Goal: Information Seeking & Learning: Find contact information

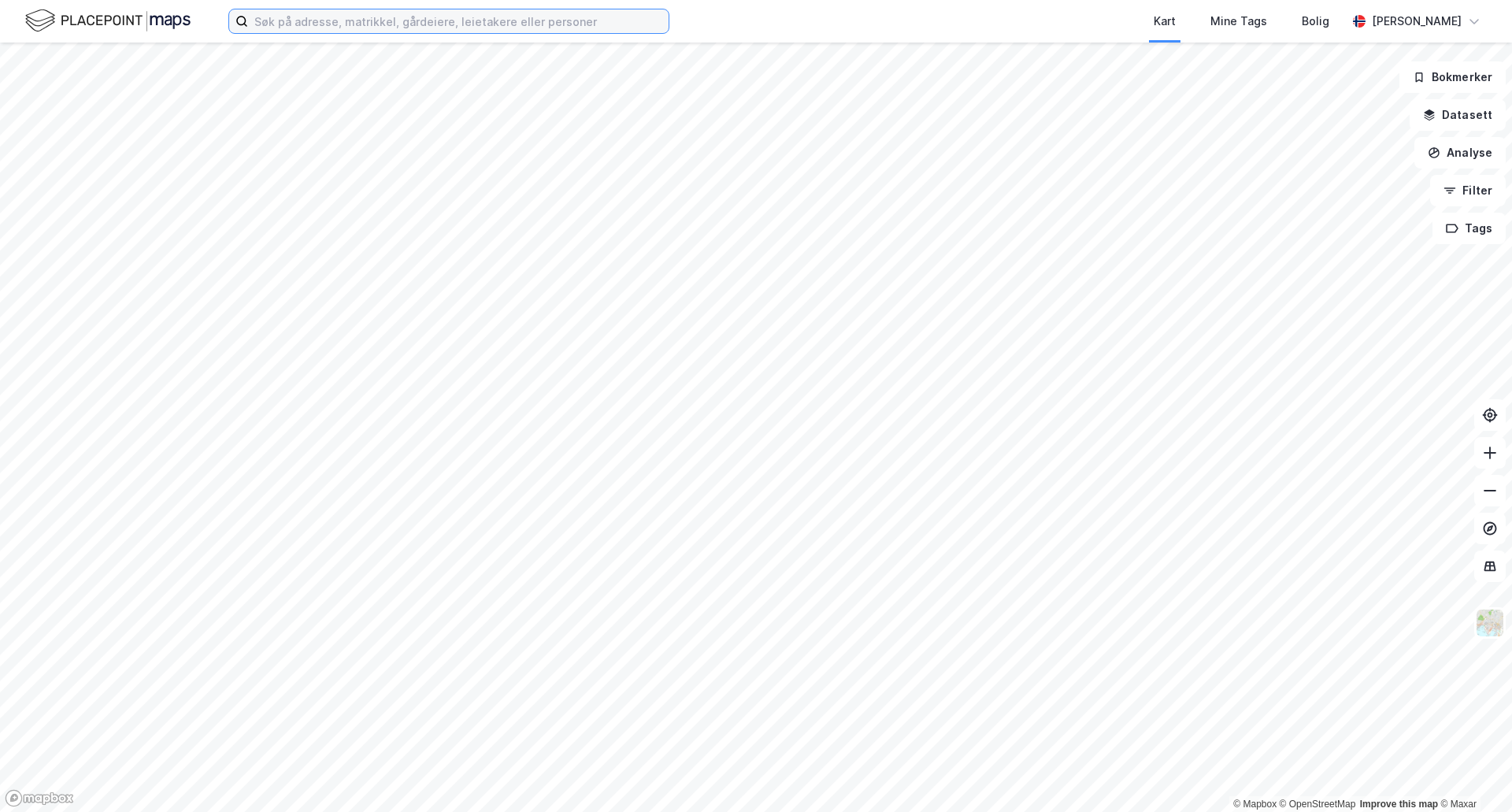
click at [389, 22] on input at bounding box center [459, 21] width 421 height 23
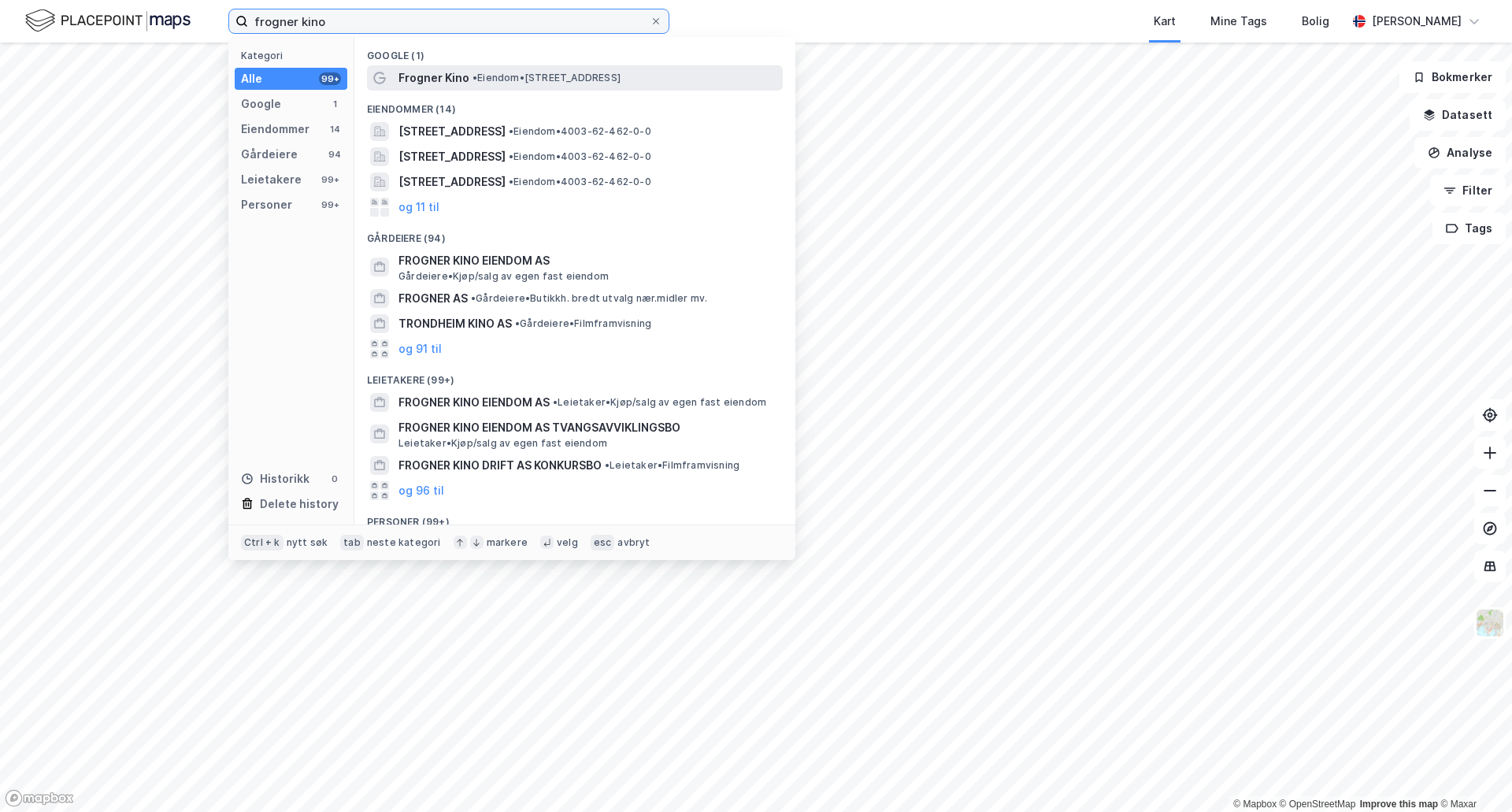
type input "frogner kino"
click at [470, 69] on div "Frogner Kino • Eiendom • [STREET_ADDRESS]" at bounding box center [589, 78] width 381 height 19
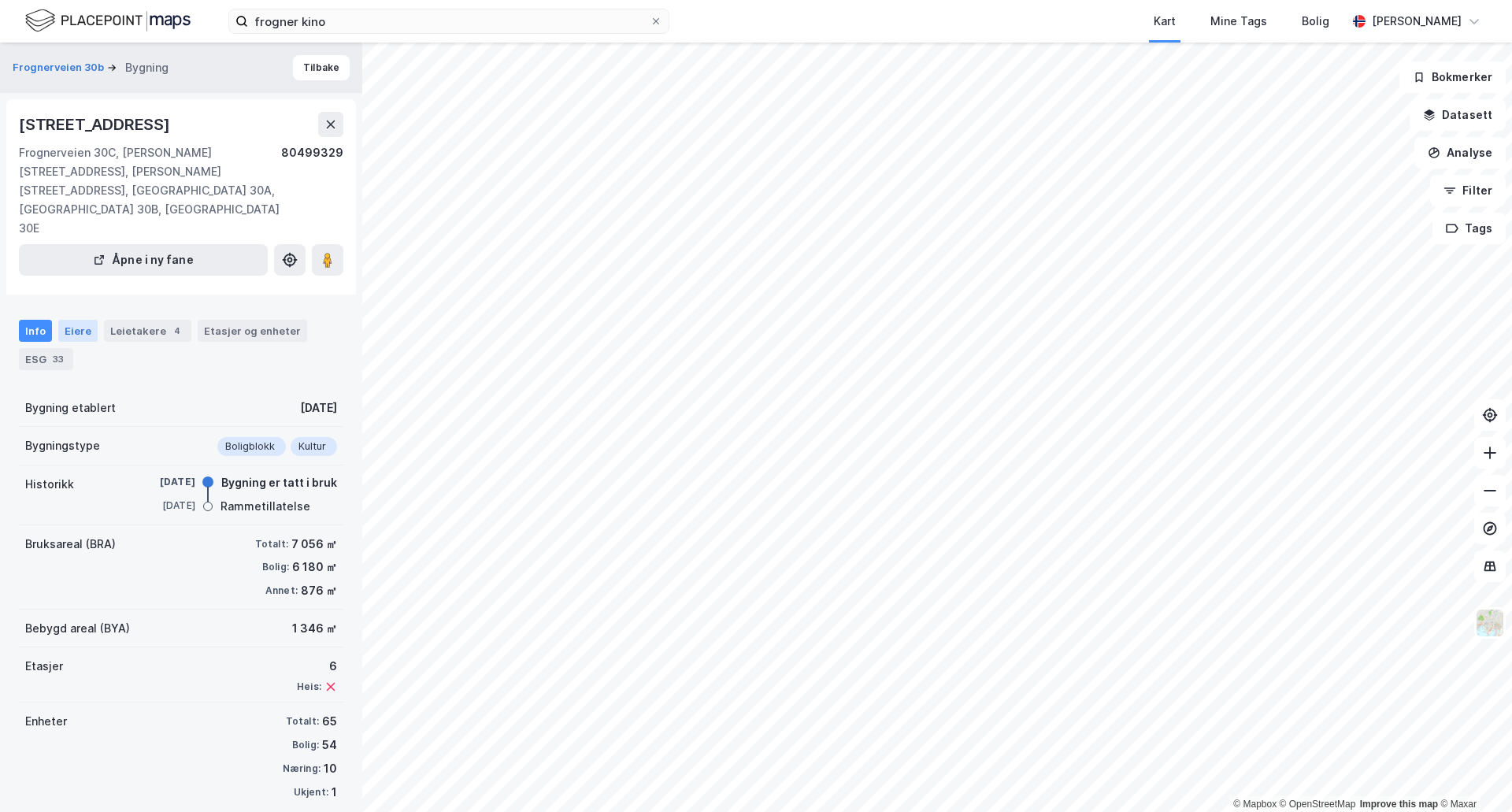
click at [82, 320] on div "Eiere" at bounding box center [78, 331] width 40 height 22
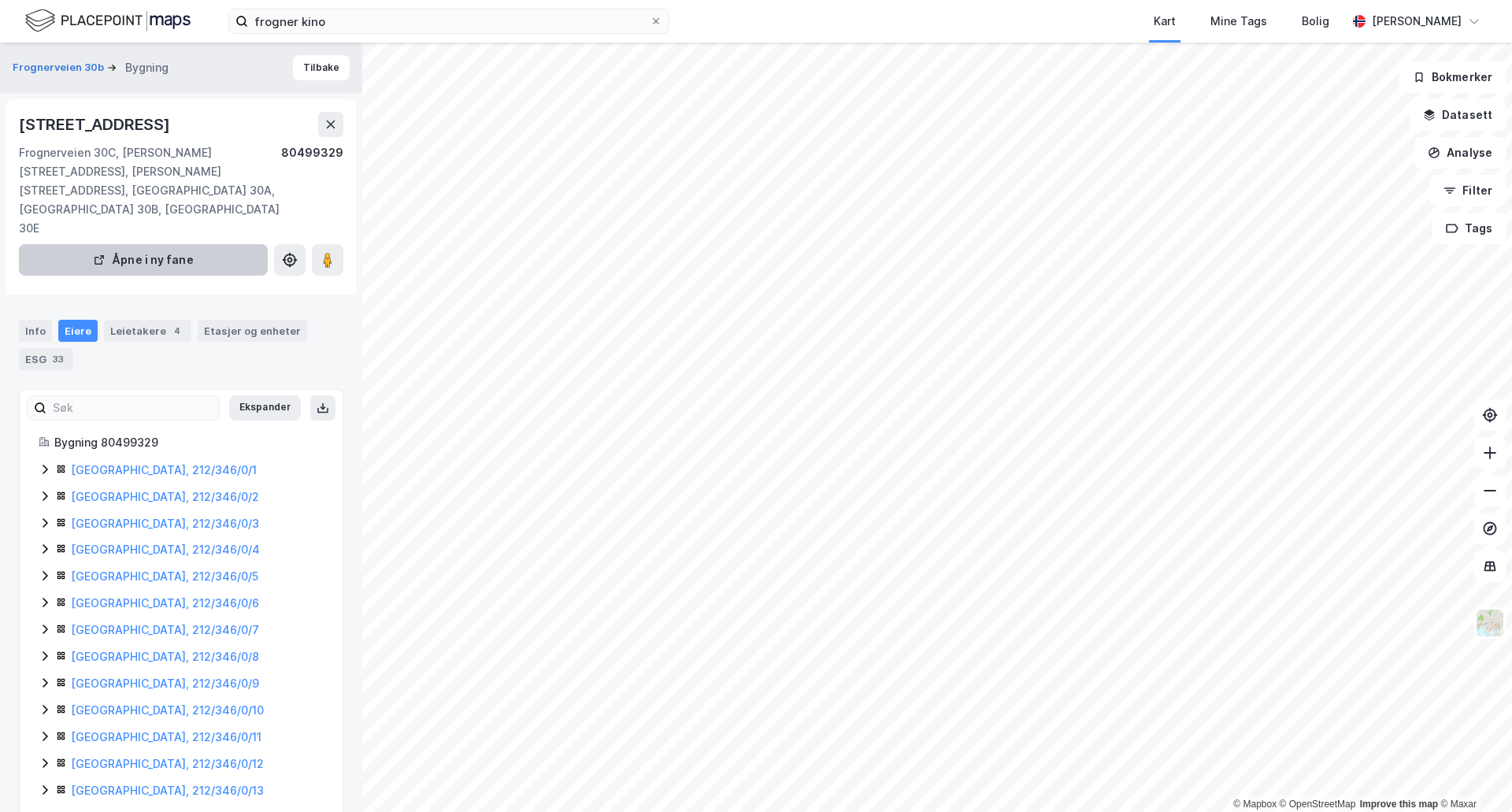
click at [166, 244] on button "Åpne i ny fane" at bounding box center [143, 259] width 249 height 32
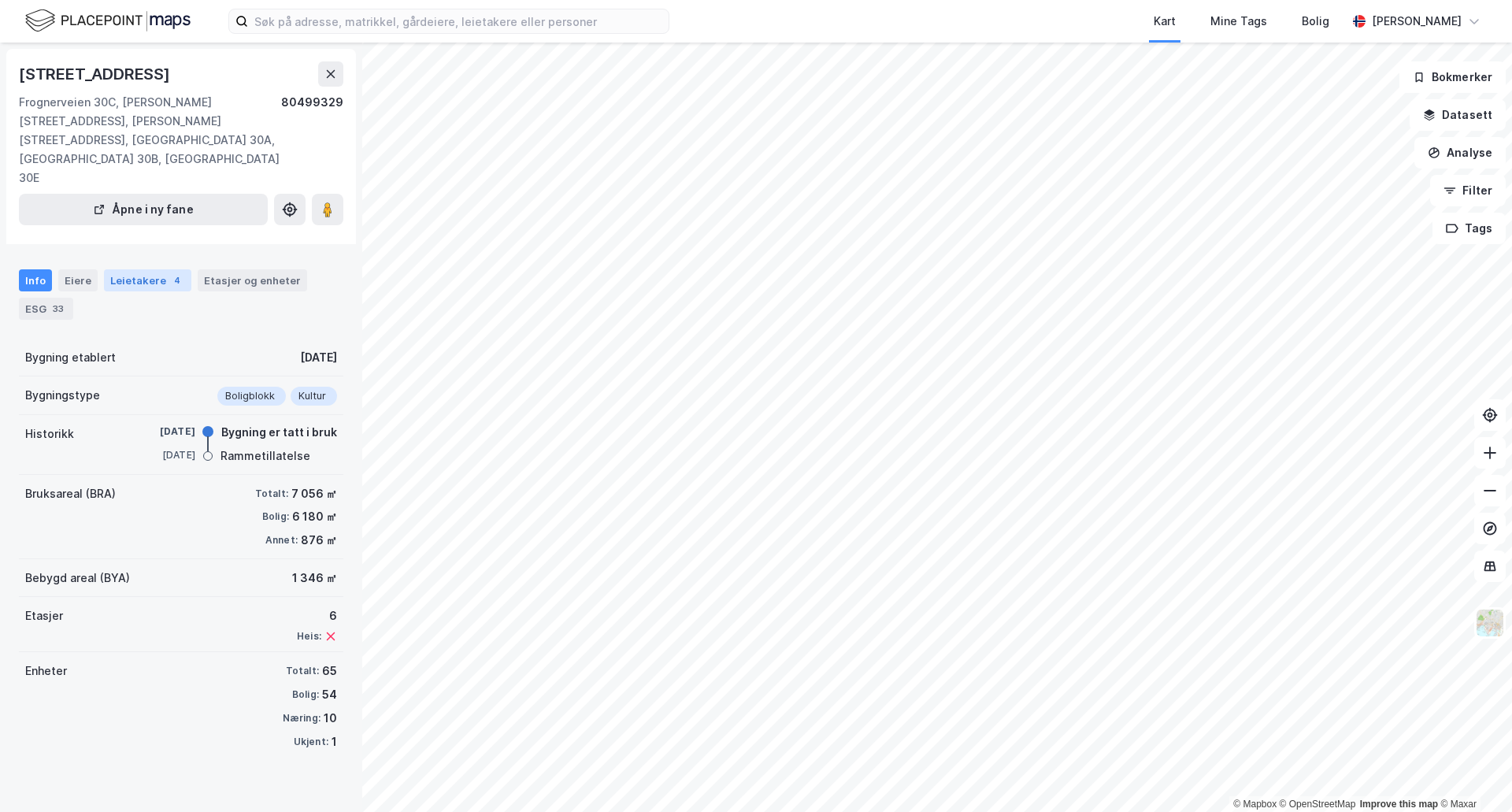
click at [146, 269] on div "Leietakere 4" at bounding box center [147, 280] width 87 height 22
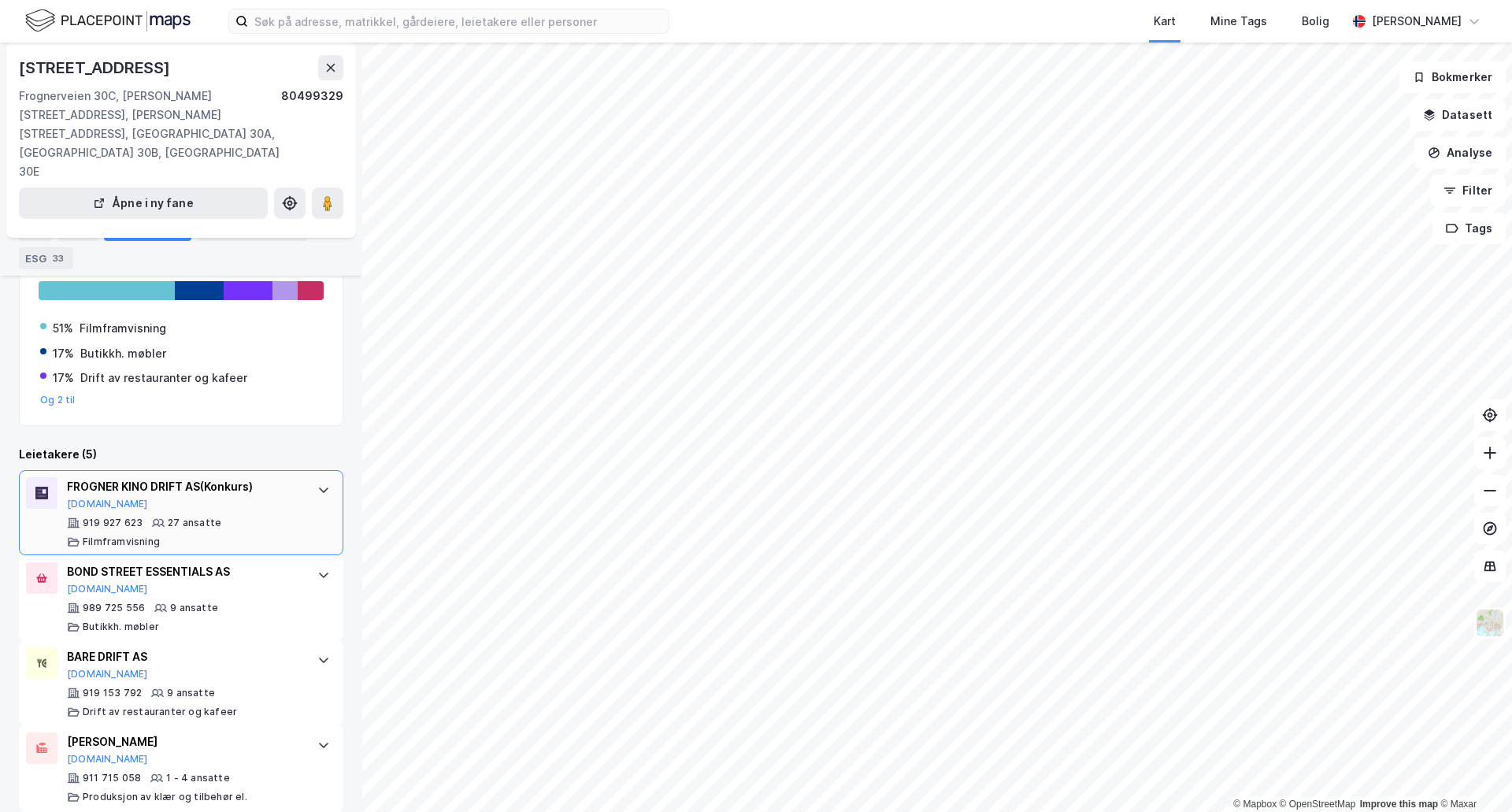
scroll to position [158, 0]
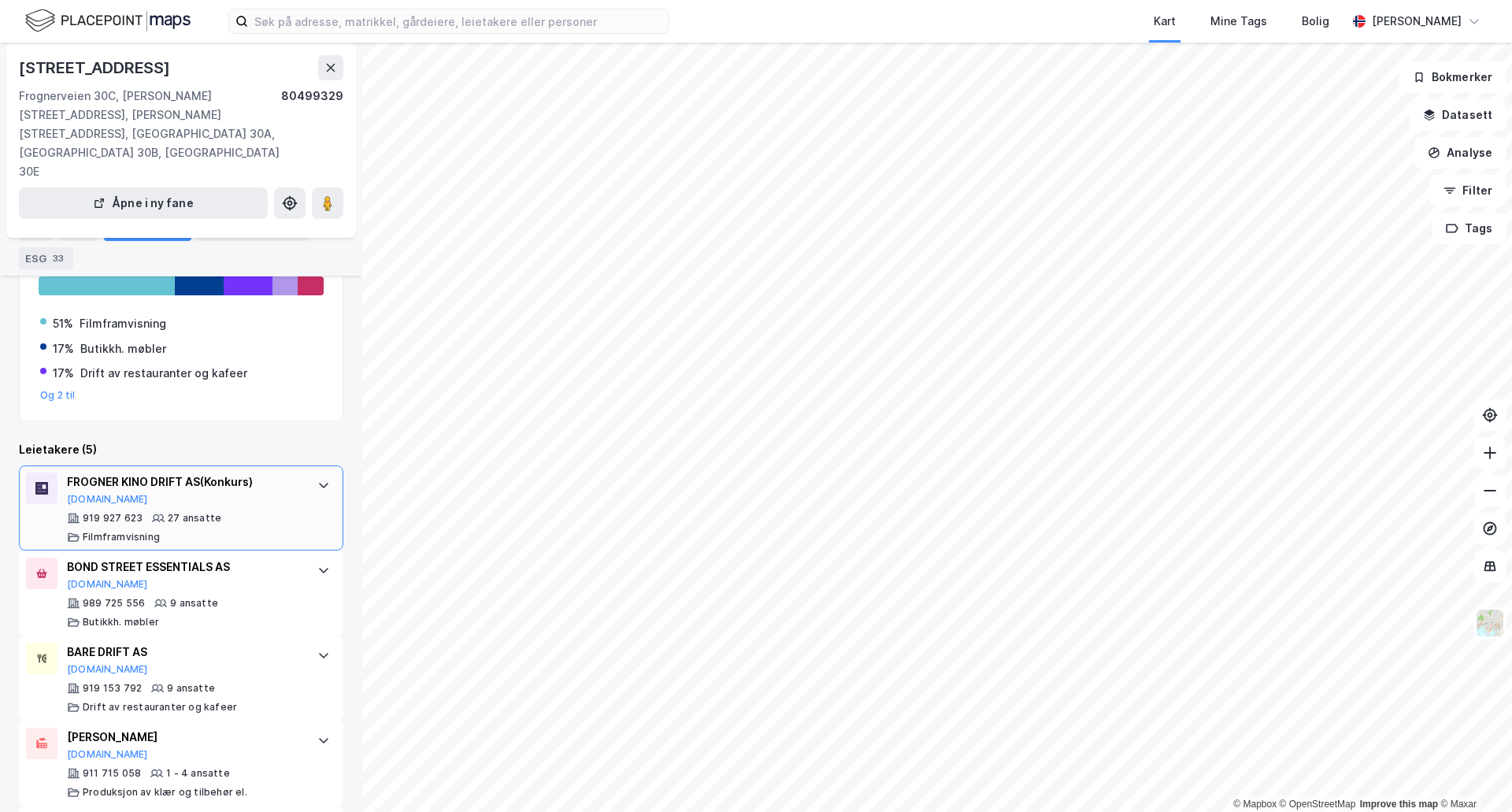
click at [197, 472] on div "FROGNER KINO DRIFT AS (Konkurs) Brreg.no" at bounding box center [184, 489] width 234 height 33
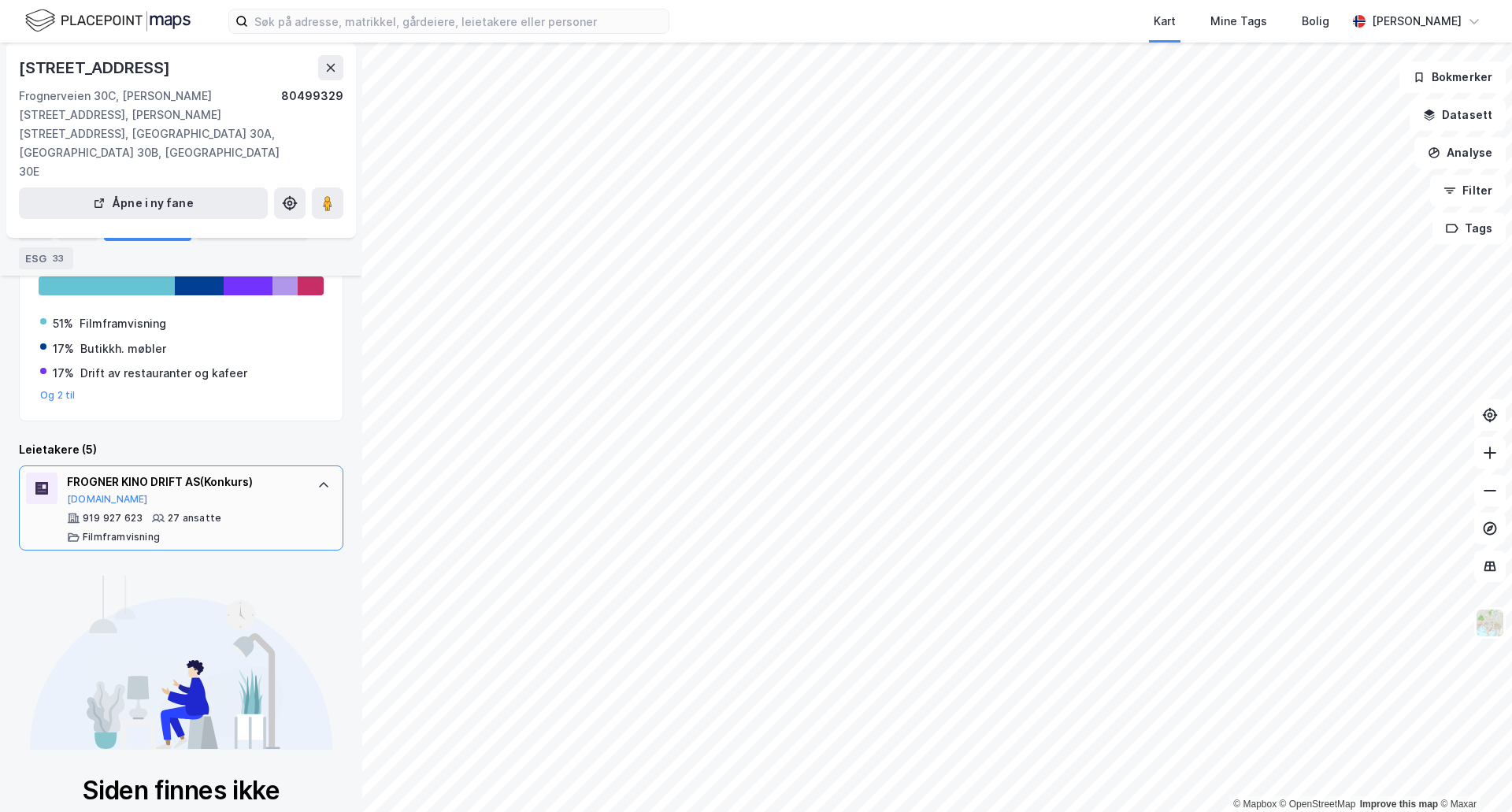
click at [203, 472] on div "FROGNER KINO DRIFT AS (Konkurs) Brreg.no" at bounding box center [184, 489] width 234 height 33
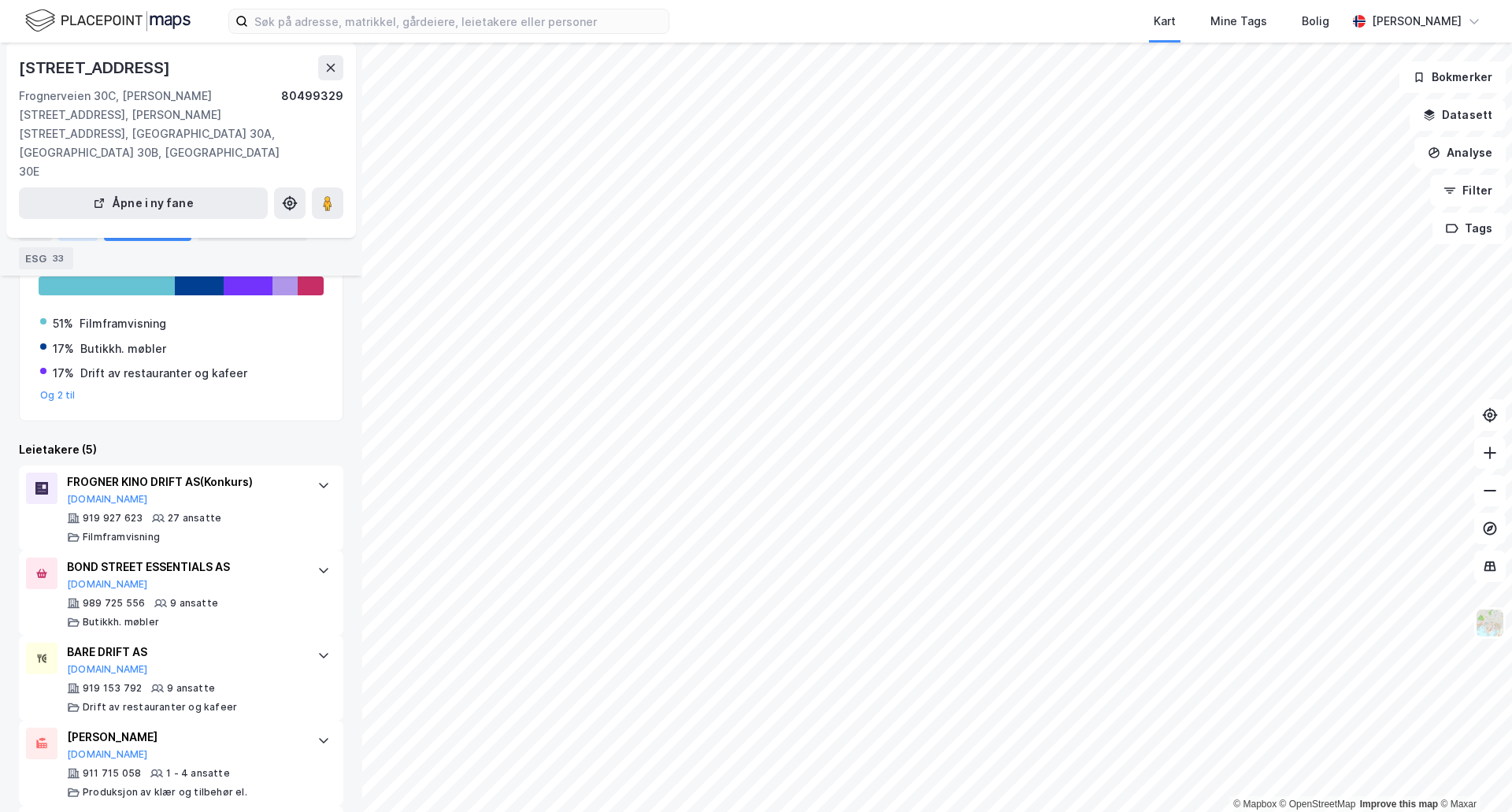
click at [74, 229] on div "Eiere" at bounding box center [78, 230] width 40 height 22
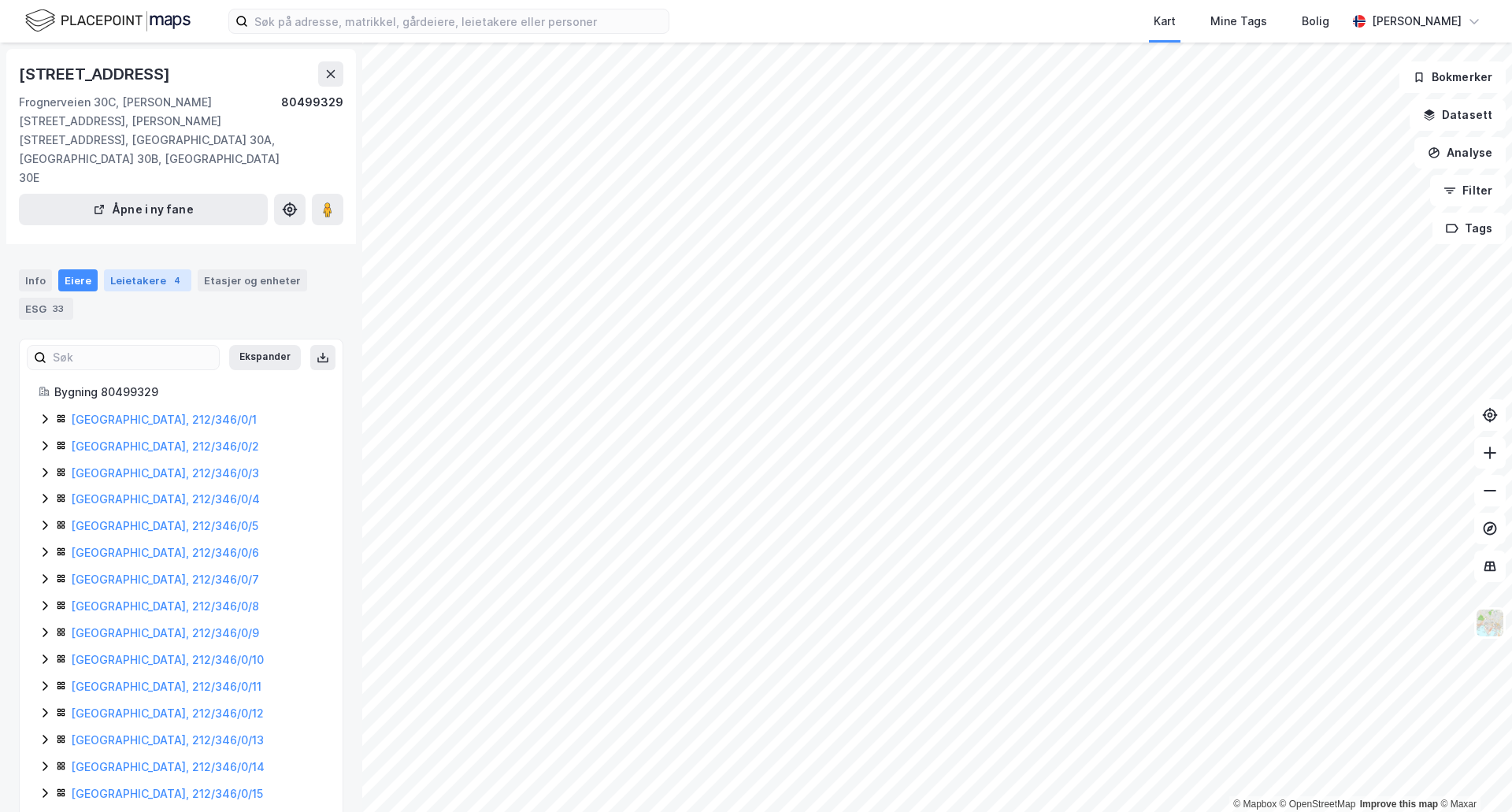
click at [139, 269] on div "Leietakere 4" at bounding box center [147, 280] width 87 height 22
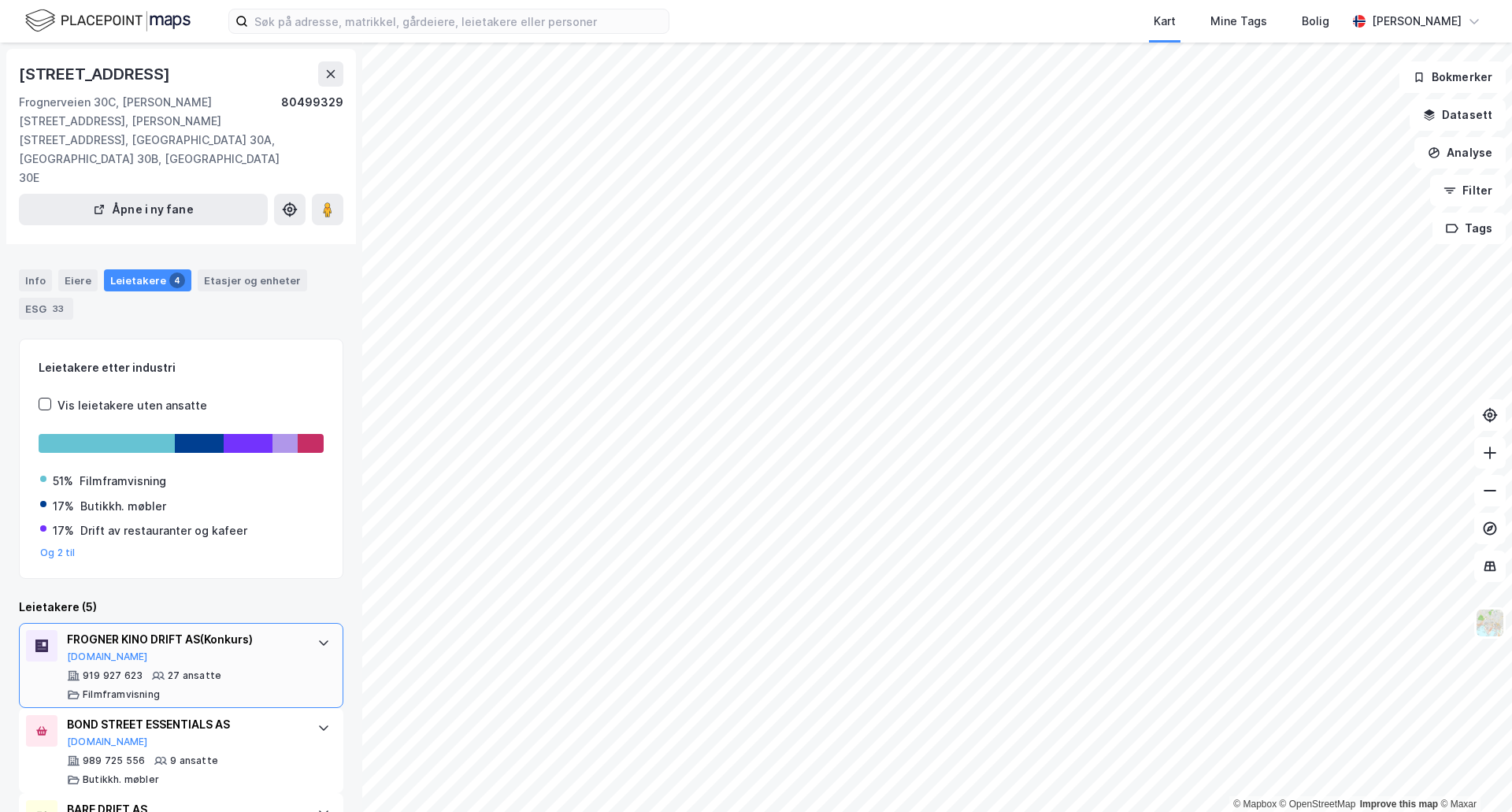
click at [223, 631] on div "FROGNER KINO DRIFT AS (Konkurs) Brreg.no 919 927 623 27 ansatte Filmframvisning" at bounding box center [184, 665] width 234 height 71
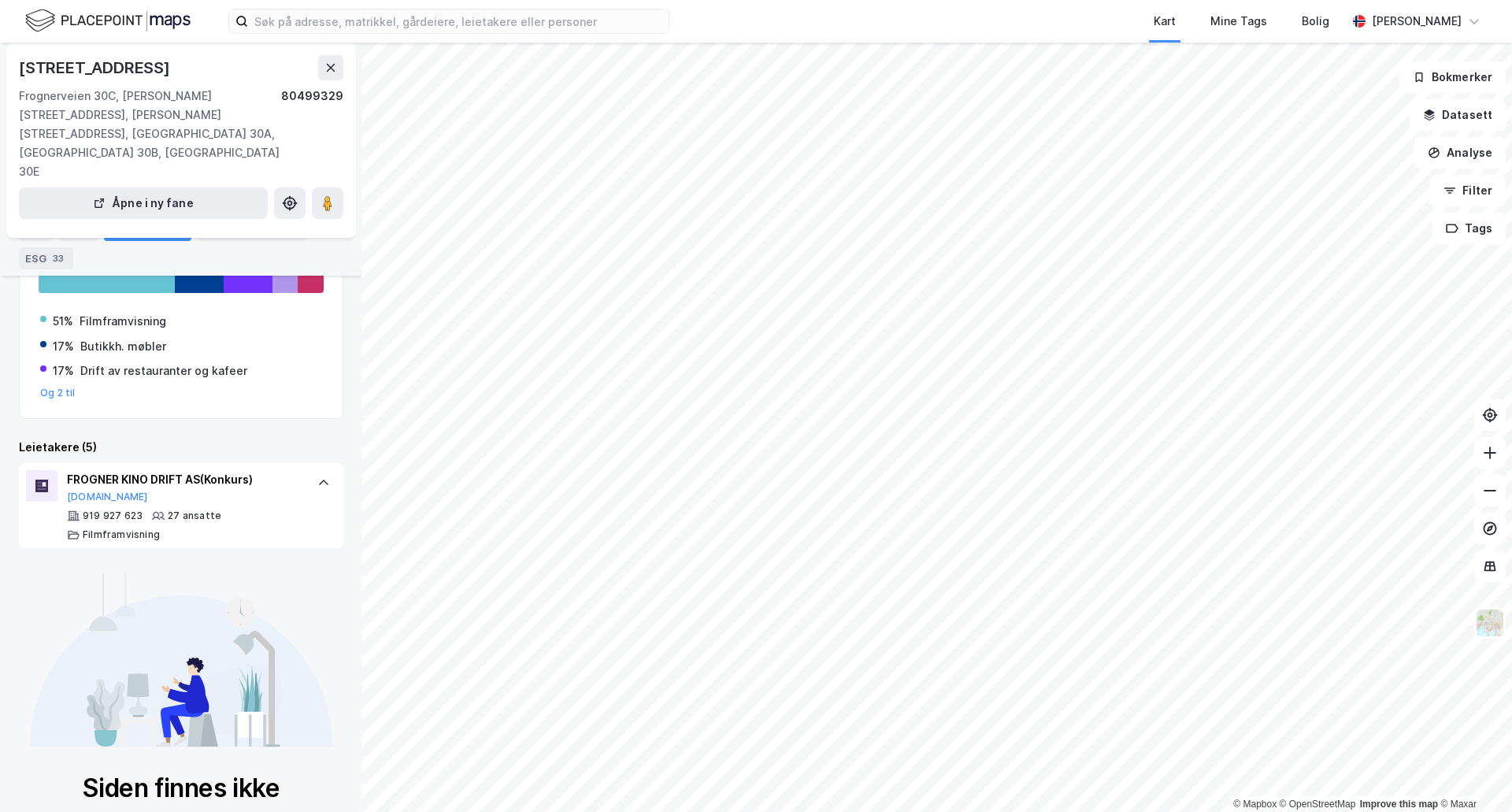
scroll to position [78, 0]
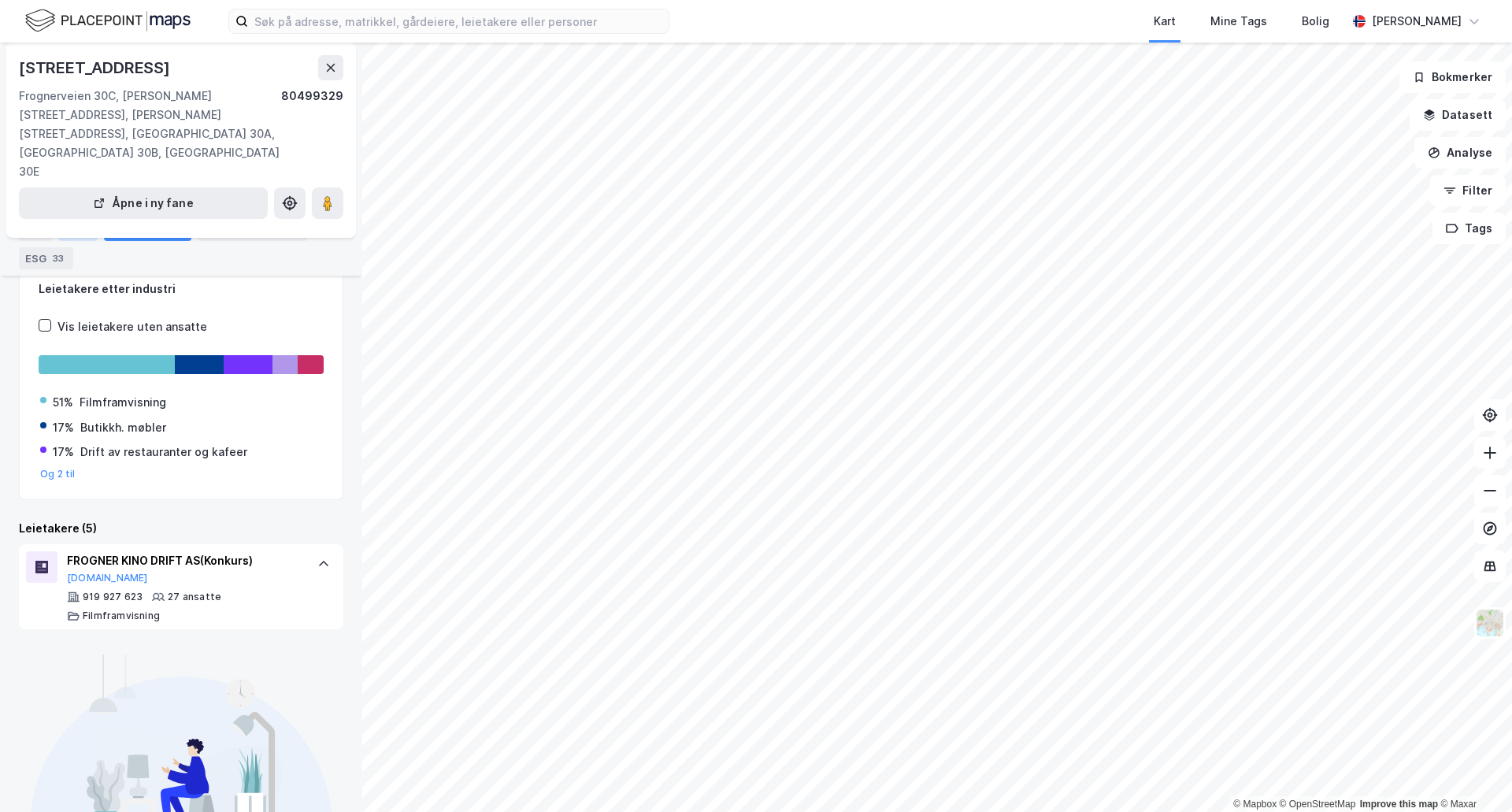
click at [72, 231] on div "Eiere" at bounding box center [78, 230] width 40 height 22
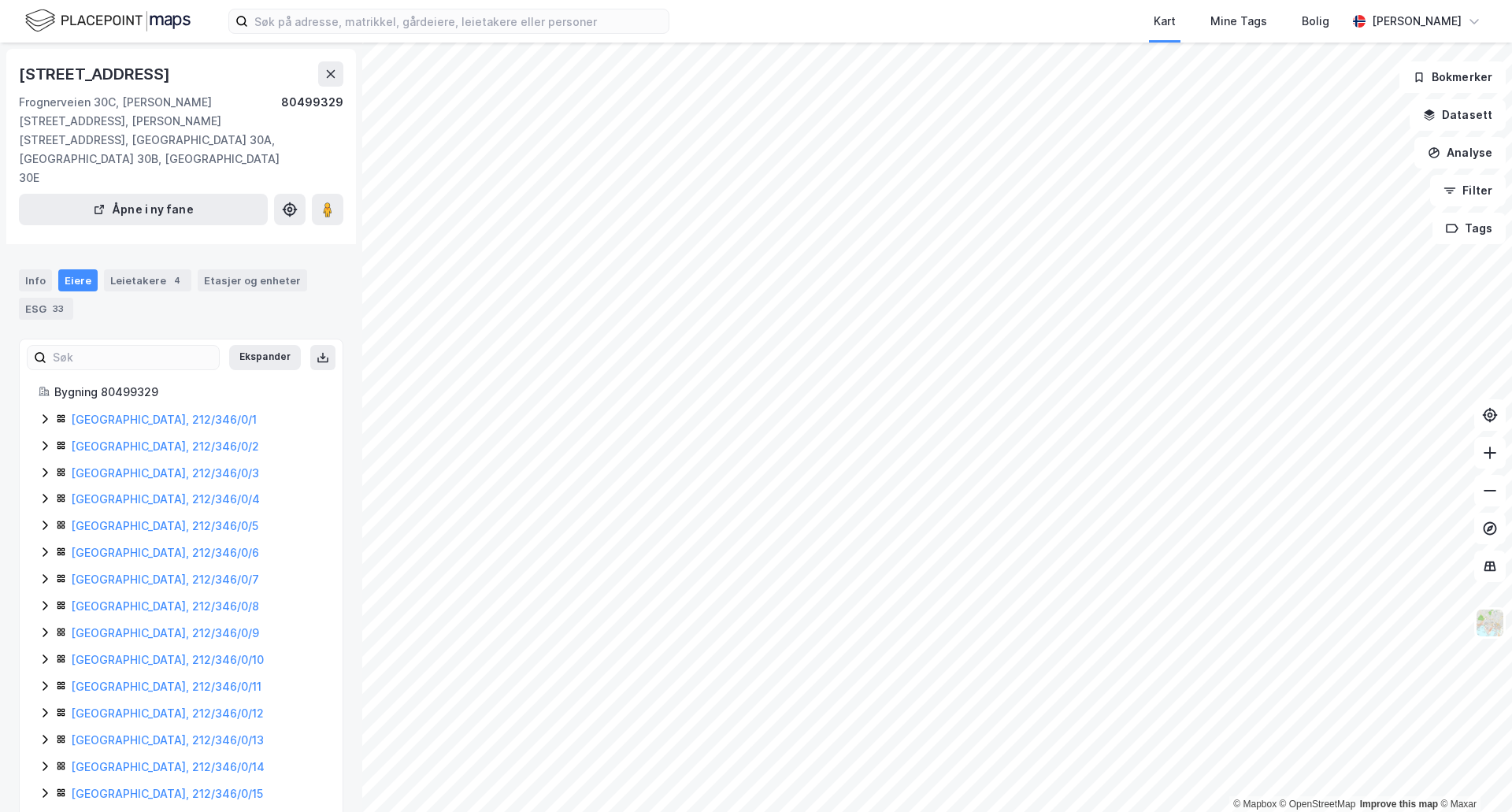
click at [47, 413] on icon at bounding box center [45, 419] width 13 height 13
click at [46, 492] on icon at bounding box center [45, 498] width 13 height 13
click at [264, 345] on button "Ekspander" at bounding box center [265, 357] width 72 height 25
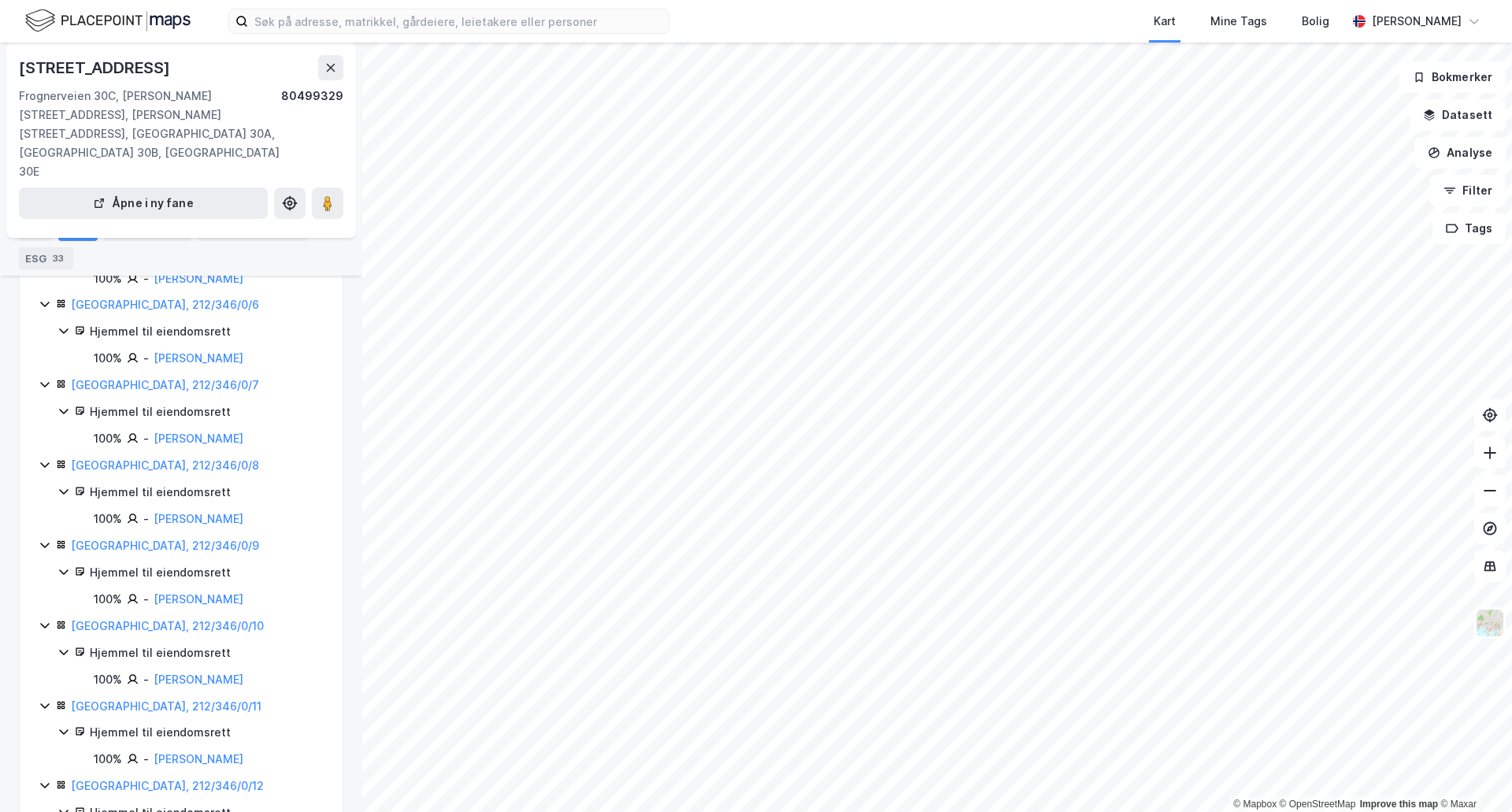
scroll to position [630, 0]
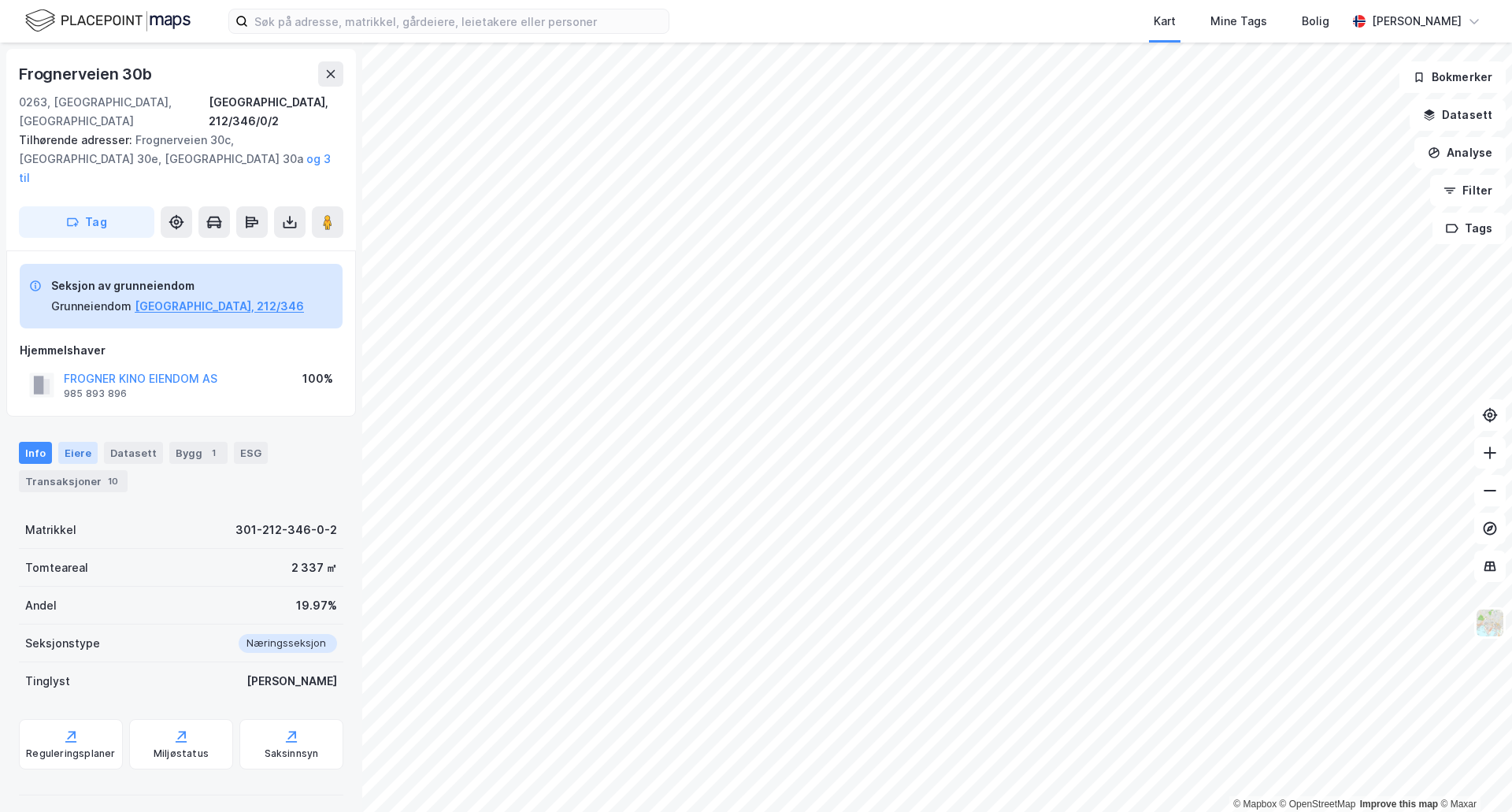
click at [79, 442] on div "Eiere" at bounding box center [78, 453] width 40 height 22
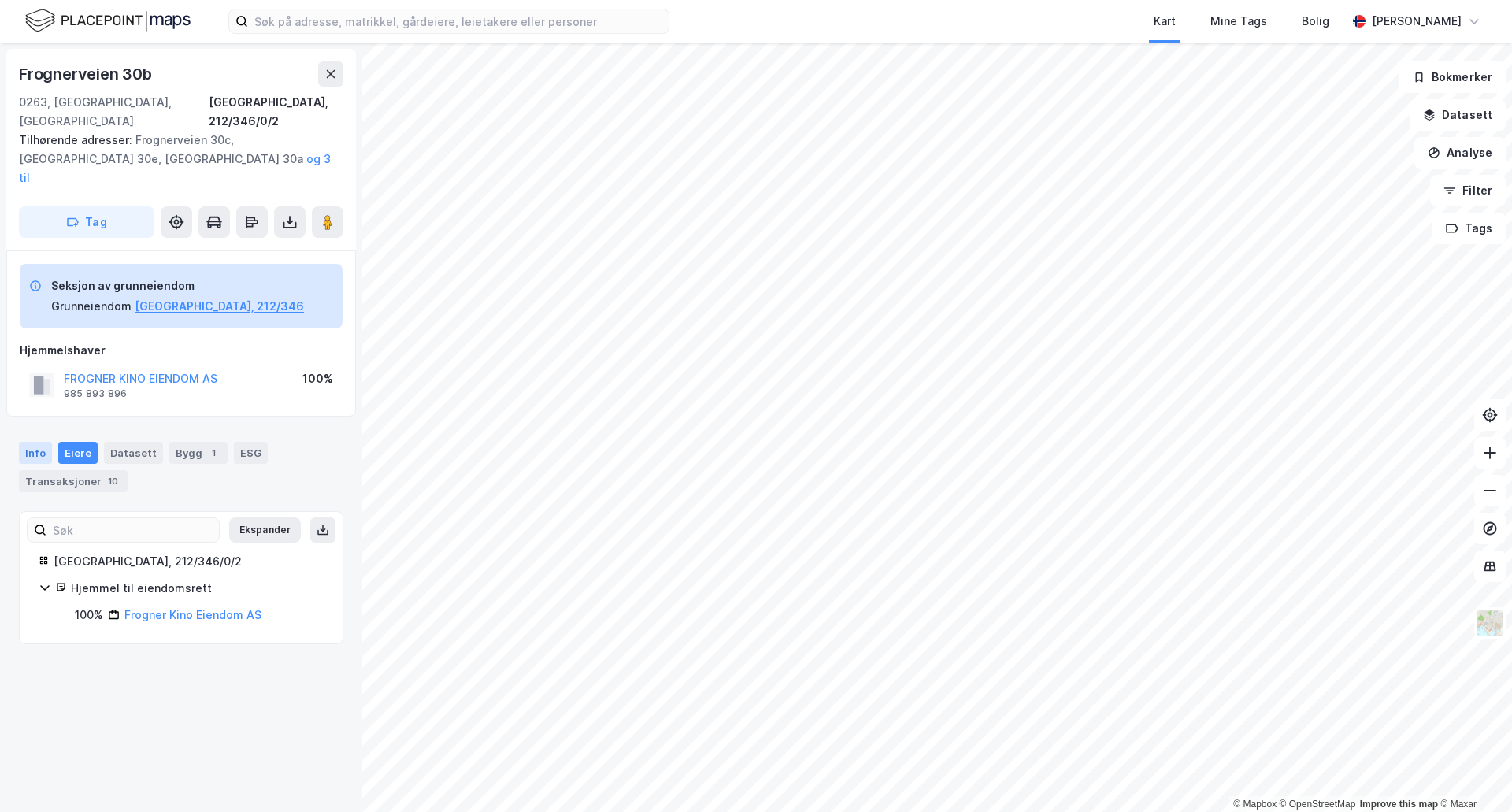
click at [40, 442] on div "Info" at bounding box center [35, 453] width 33 height 22
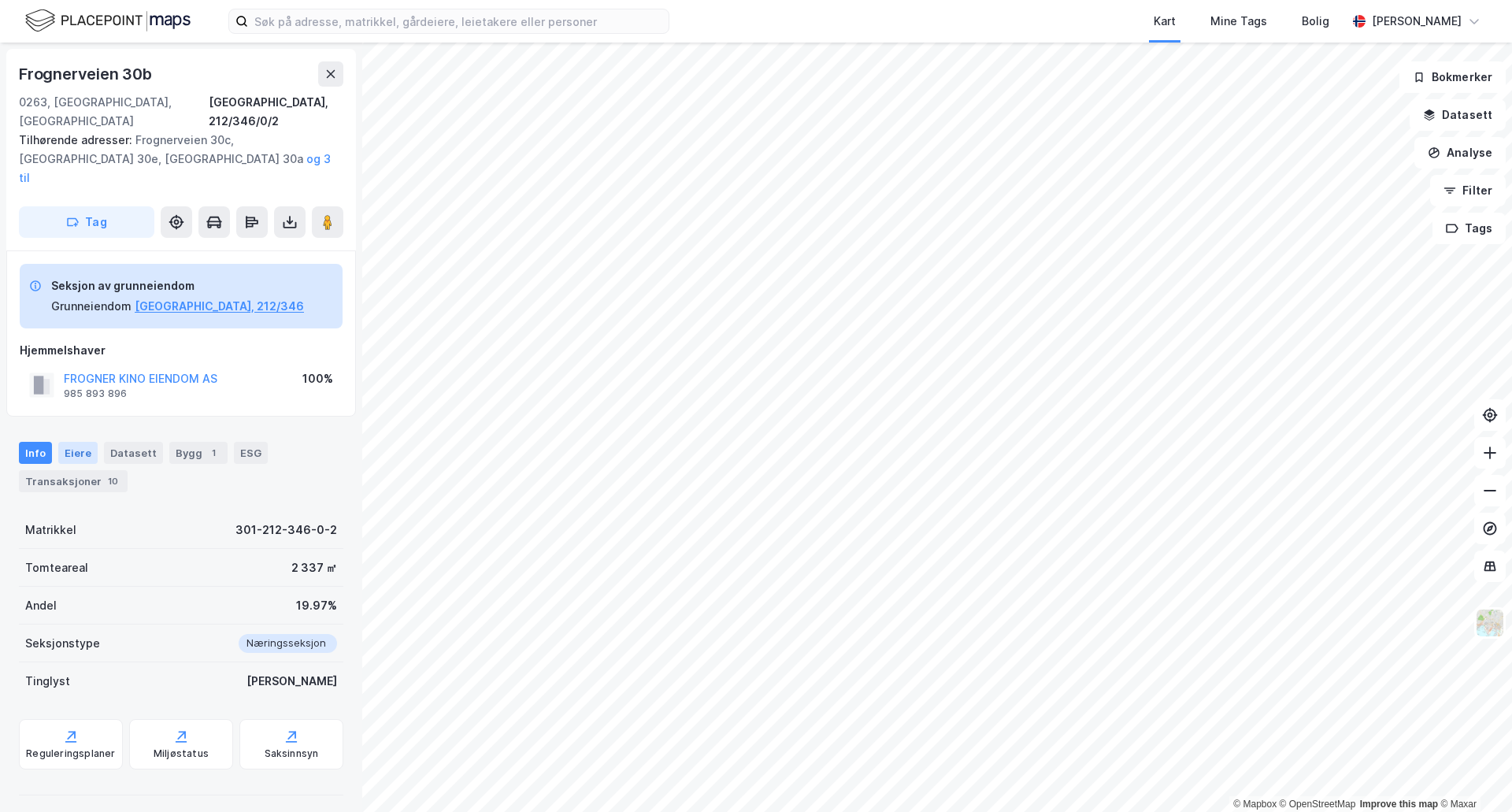
click at [80, 442] on div "Eiere" at bounding box center [78, 453] width 40 height 22
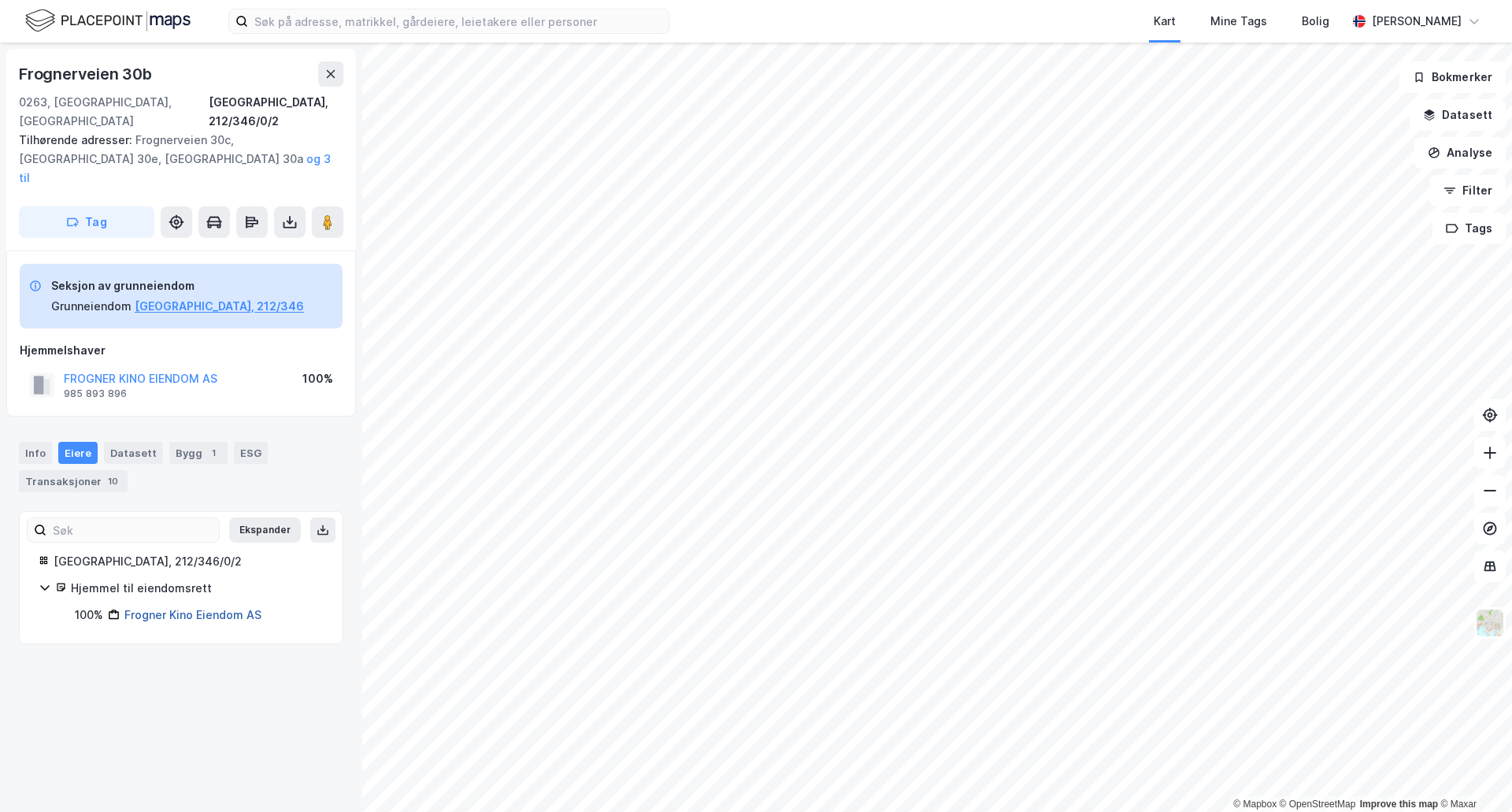
click at [214, 608] on link "Frogner Kino Eiendom AS" at bounding box center [192, 615] width 137 height 14
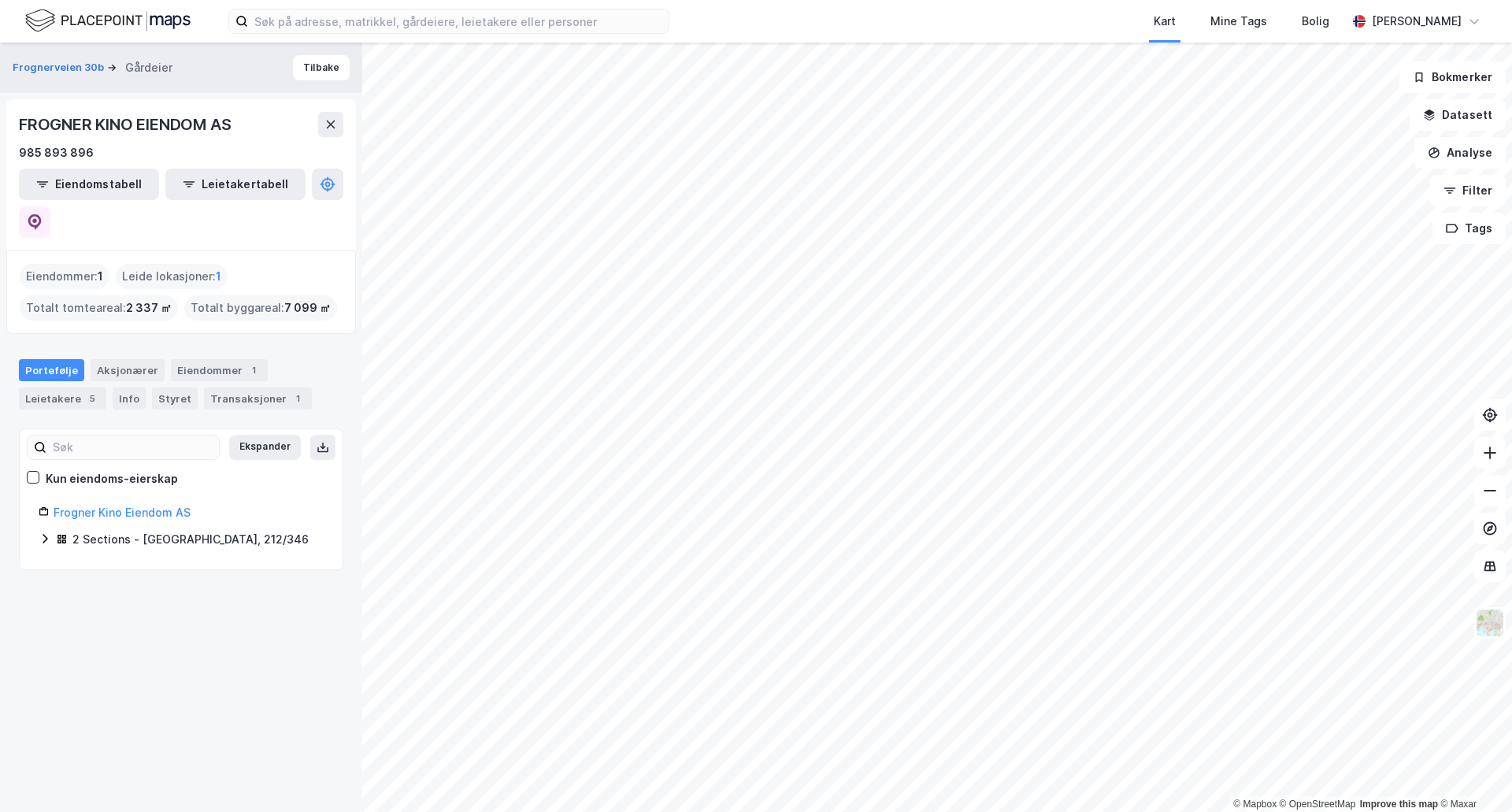
click at [47, 533] on icon at bounding box center [45, 539] width 13 height 13
click at [151, 112] on div "FROGNER KINO EIENDOM AS" at bounding box center [126, 124] width 215 height 25
click at [168, 128] on div "FROGNER KINO EIENDOM AS" at bounding box center [126, 124] width 215 height 25
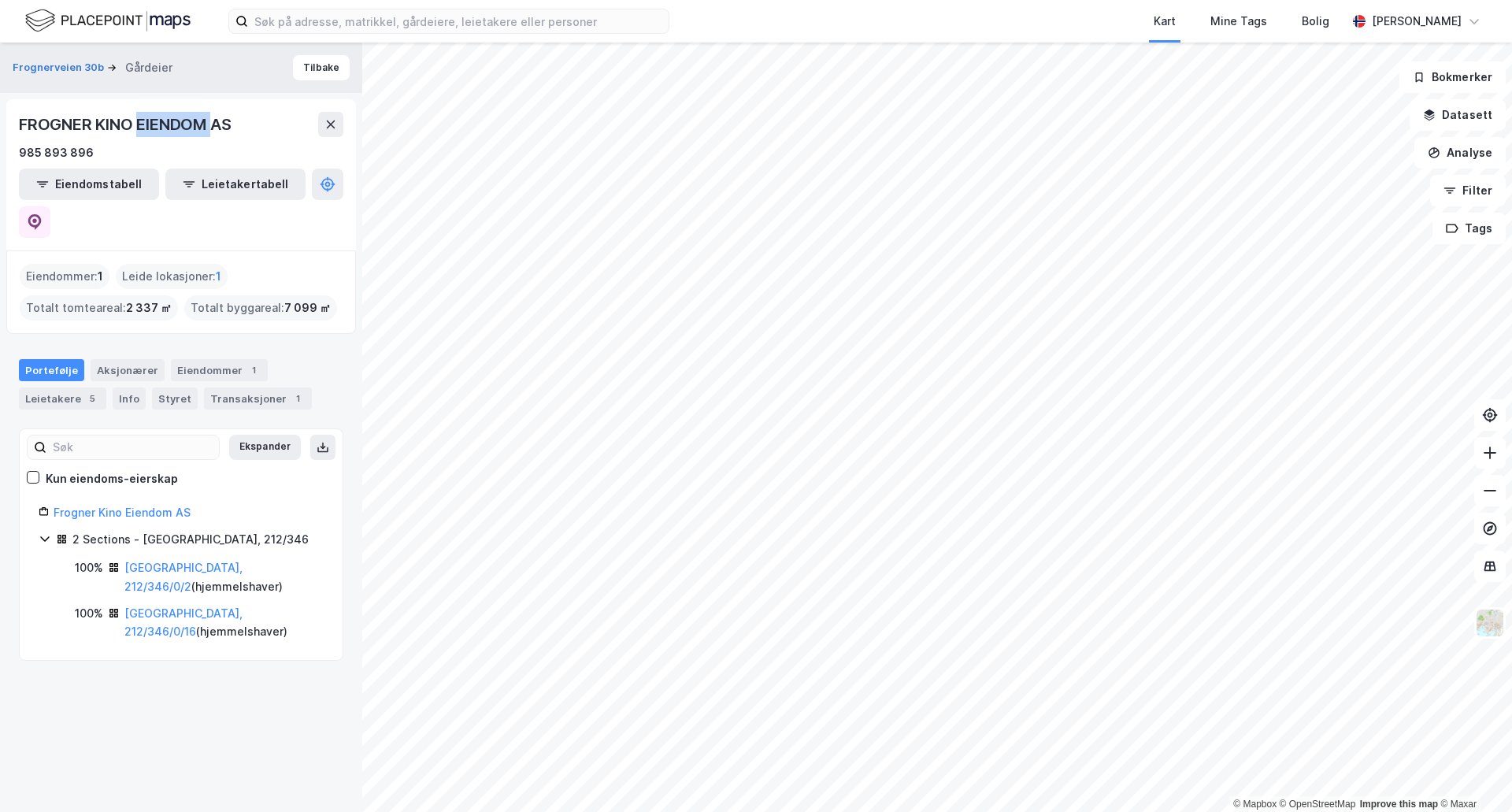
click at [168, 128] on div "FROGNER KINO EIENDOM AS" at bounding box center [126, 124] width 215 height 25
click at [41, 215] on icon at bounding box center [35, 222] width 14 height 16
